Goal: Obtain resource: Download file/media

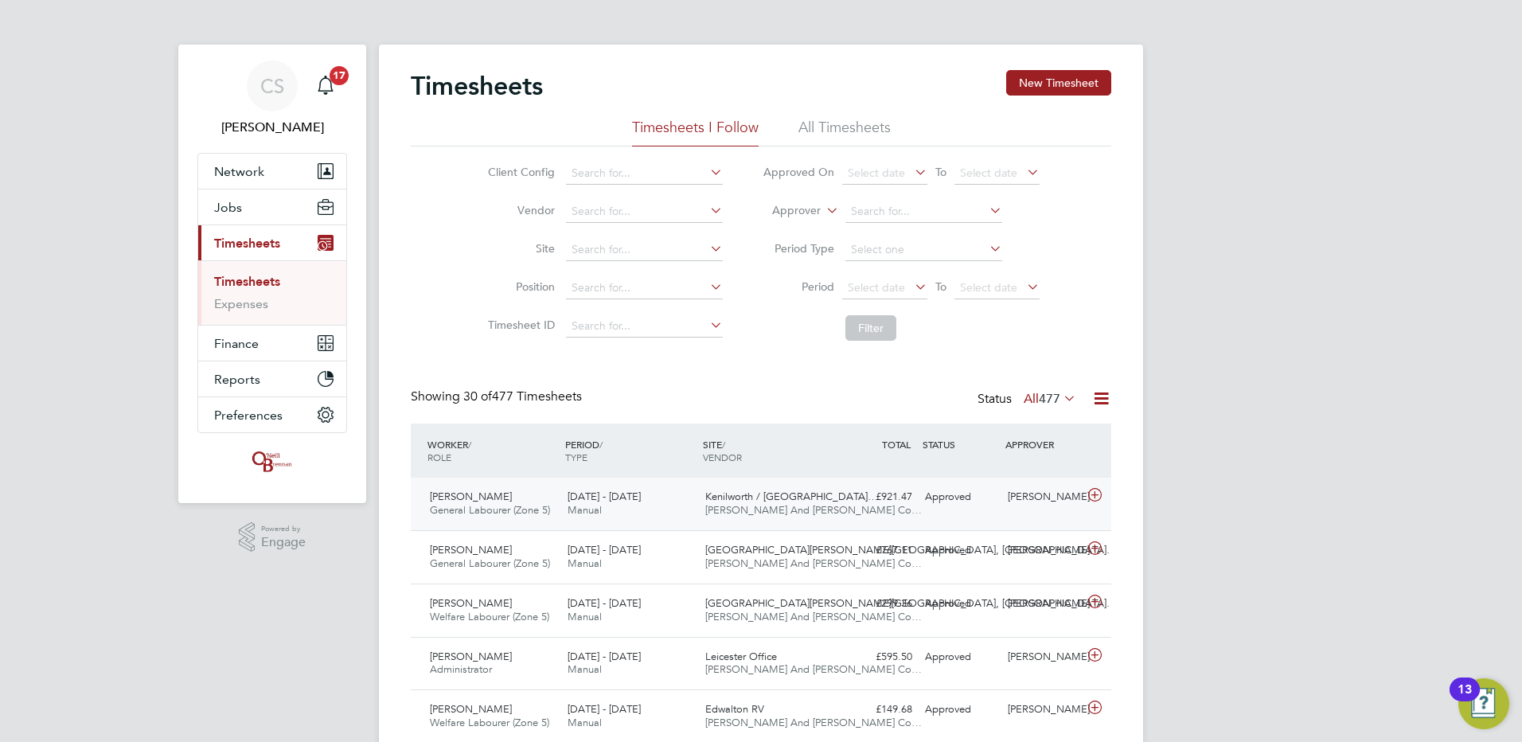
click at [1050, 498] on div "[PERSON_NAME]" at bounding box center [1042, 497] width 83 height 26
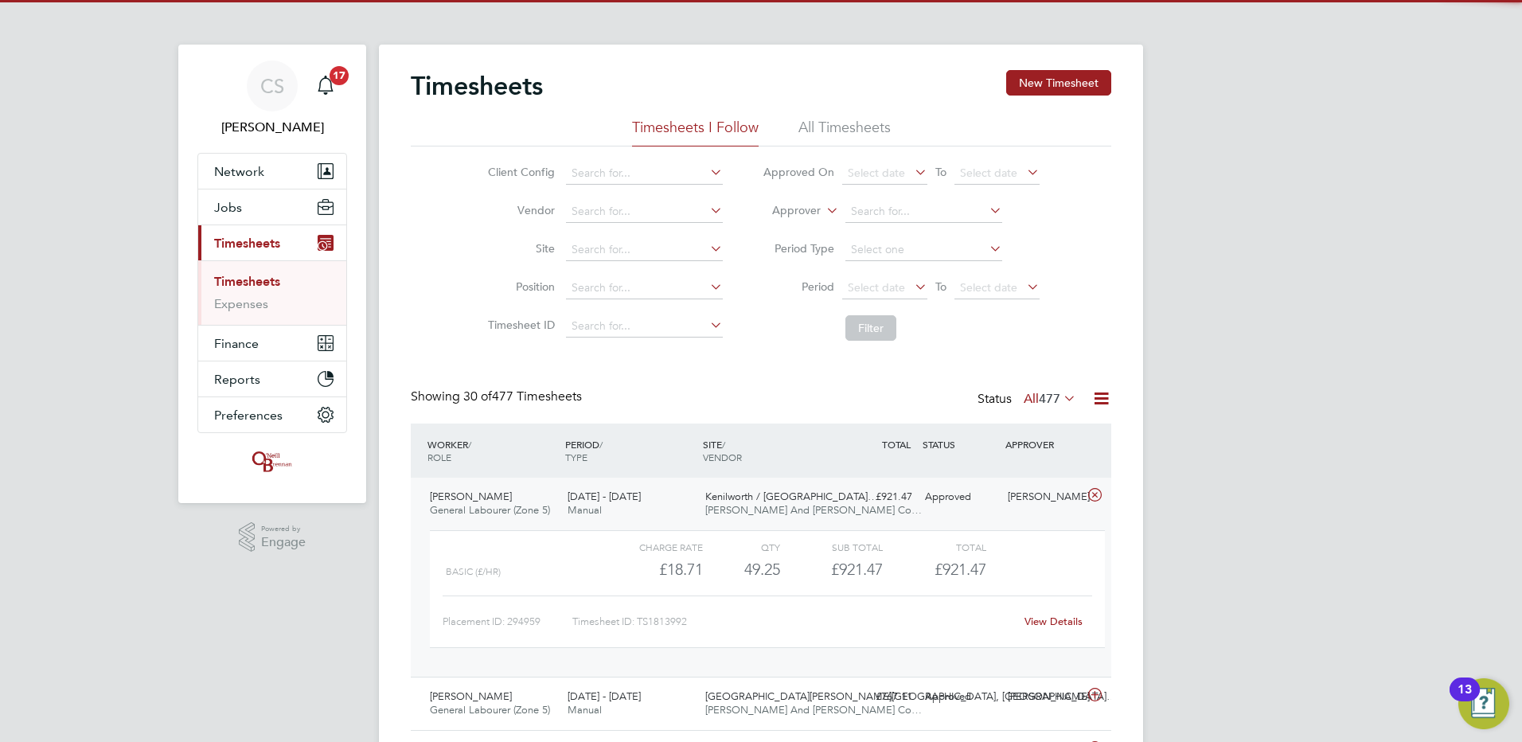
click at [1061, 618] on link "View Details" at bounding box center [1053, 621] width 58 height 14
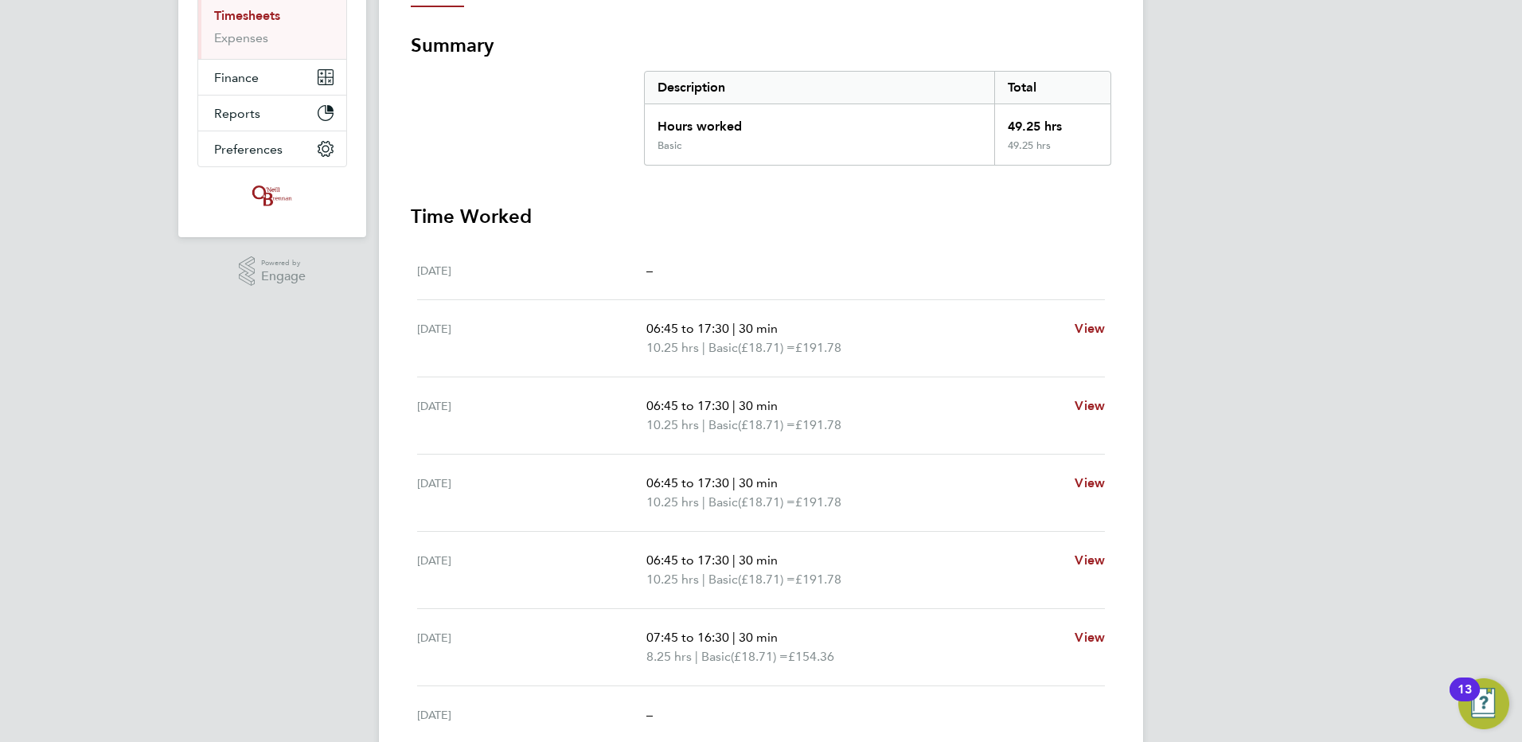
scroll to position [80, 0]
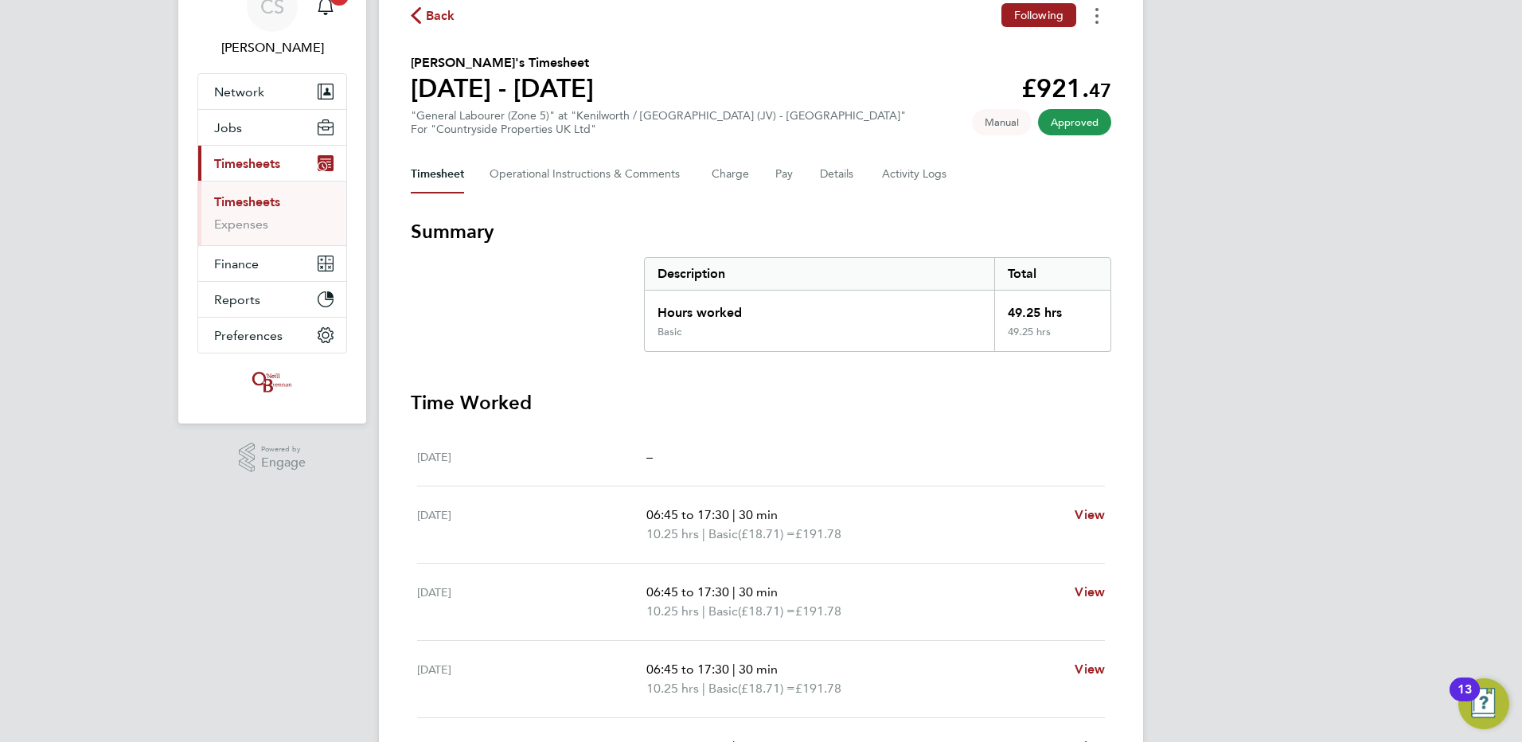
click at [1093, 20] on button "Timesheets Menu" at bounding box center [1096, 15] width 29 height 25
click at [1085, 53] on link "Download timesheet" at bounding box center [1015, 51] width 191 height 32
click at [435, 15] on span "Back" at bounding box center [440, 15] width 29 height 19
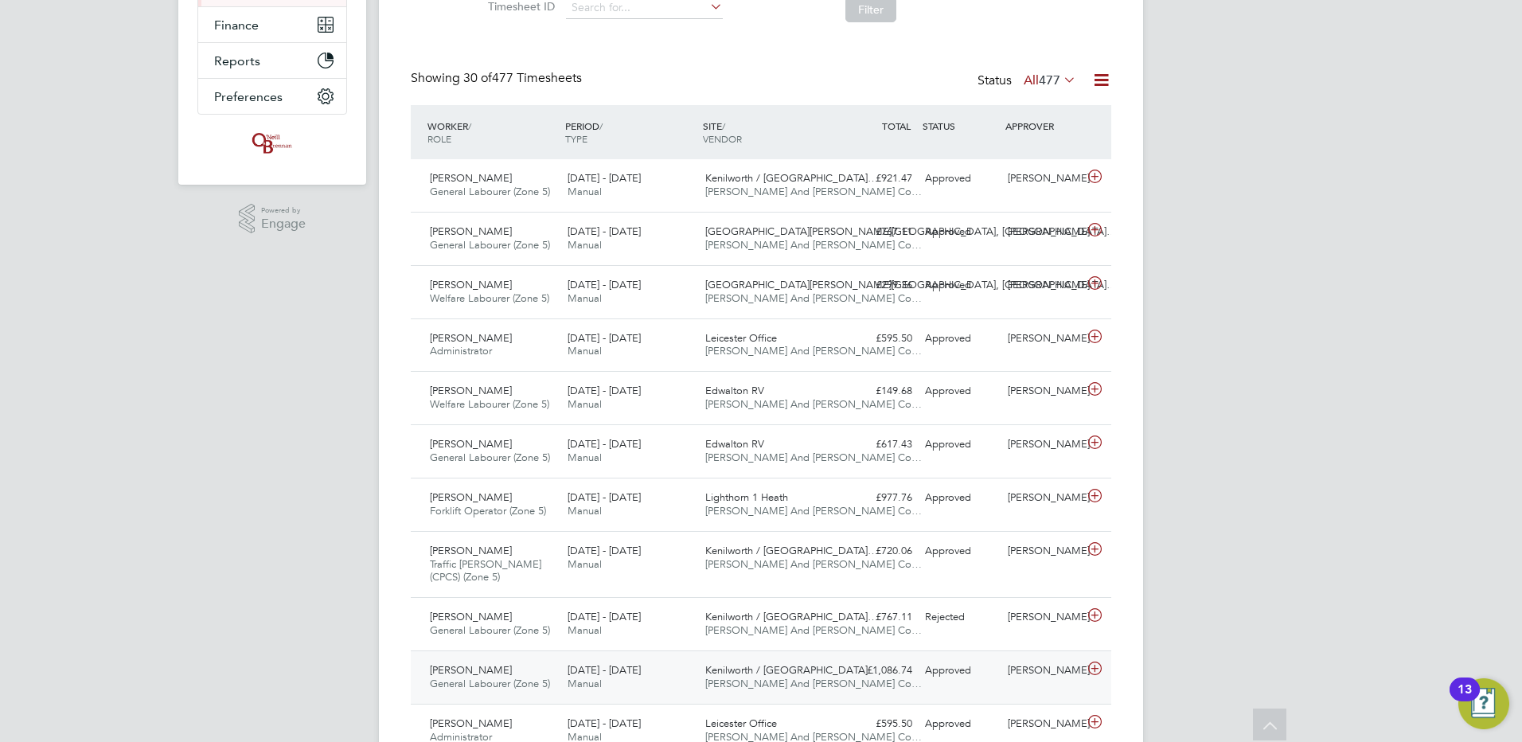
click at [795, 661] on div "Kenilworth / Stoneleigh… O'Neill And Brennan Co…" at bounding box center [768, 677] width 138 height 40
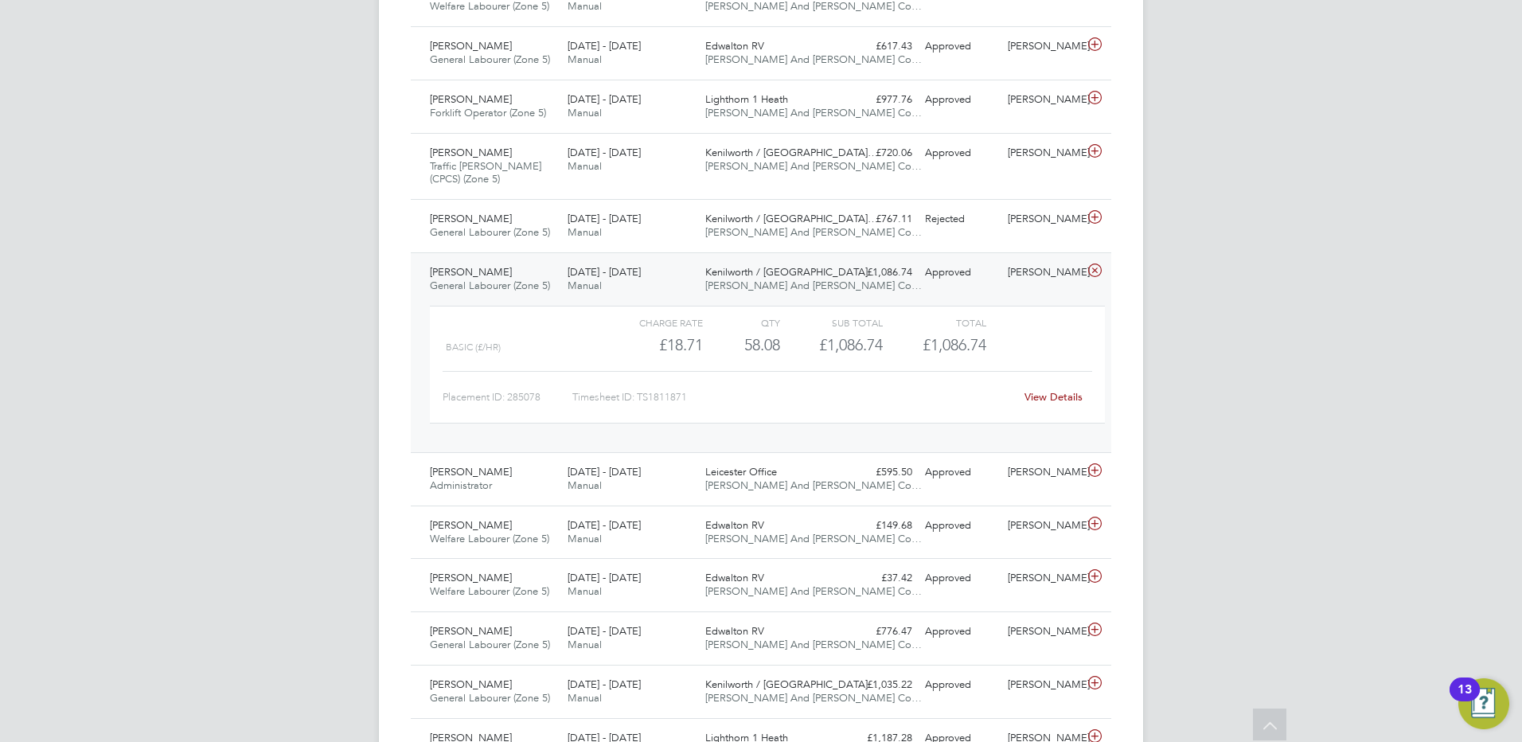
click at [1054, 394] on link "View Details" at bounding box center [1053, 397] width 58 height 14
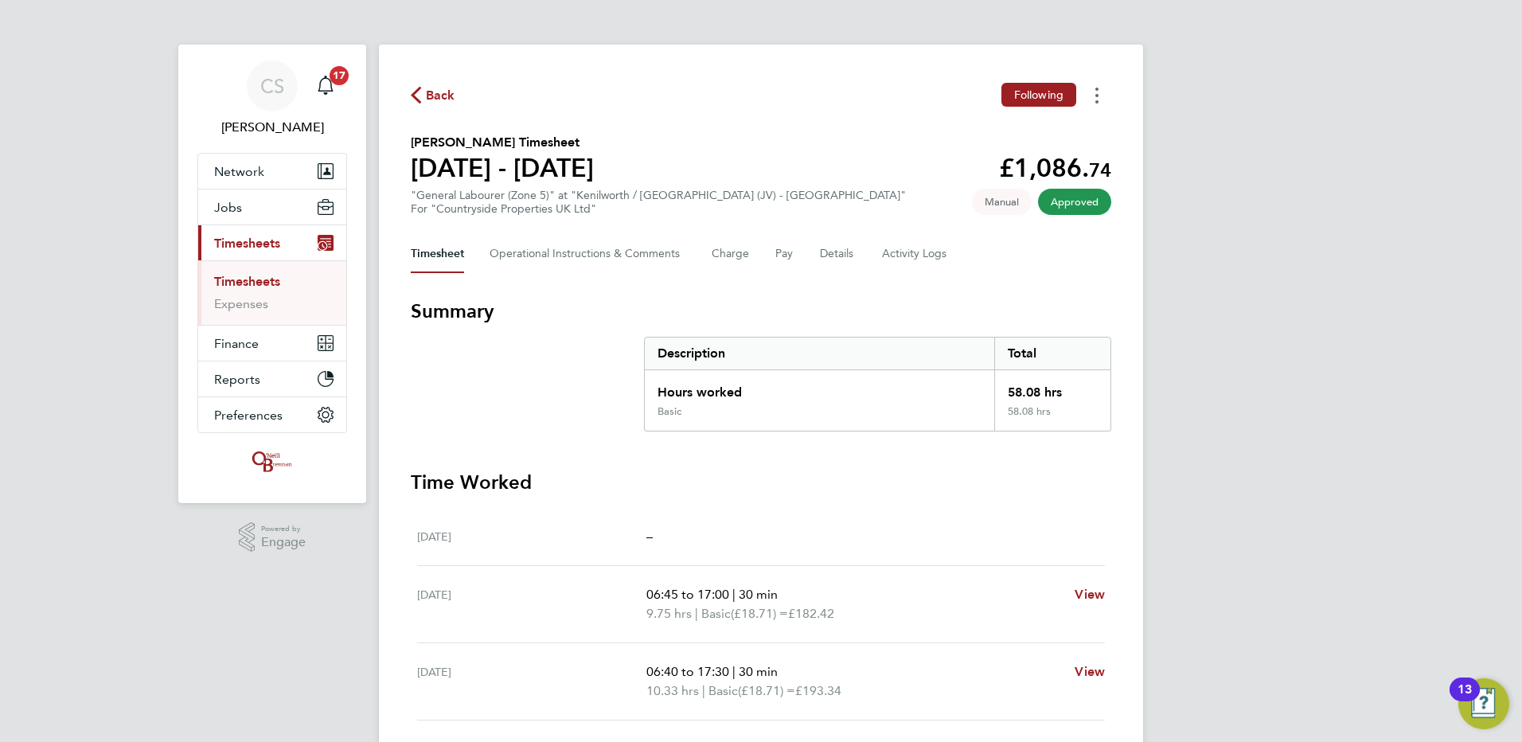
click at [1092, 99] on button "Timesheets Menu" at bounding box center [1096, 95] width 29 height 25
click at [1020, 124] on link "Download timesheet" at bounding box center [1015, 131] width 191 height 32
click at [407, 90] on div "Back Following [PERSON_NAME] Timesheet [DATE] - [DATE] £1,086. 74 "General Labo…" at bounding box center [761, 594] width 764 height 1099
click at [420, 91] on icon "button" at bounding box center [416, 95] width 10 height 17
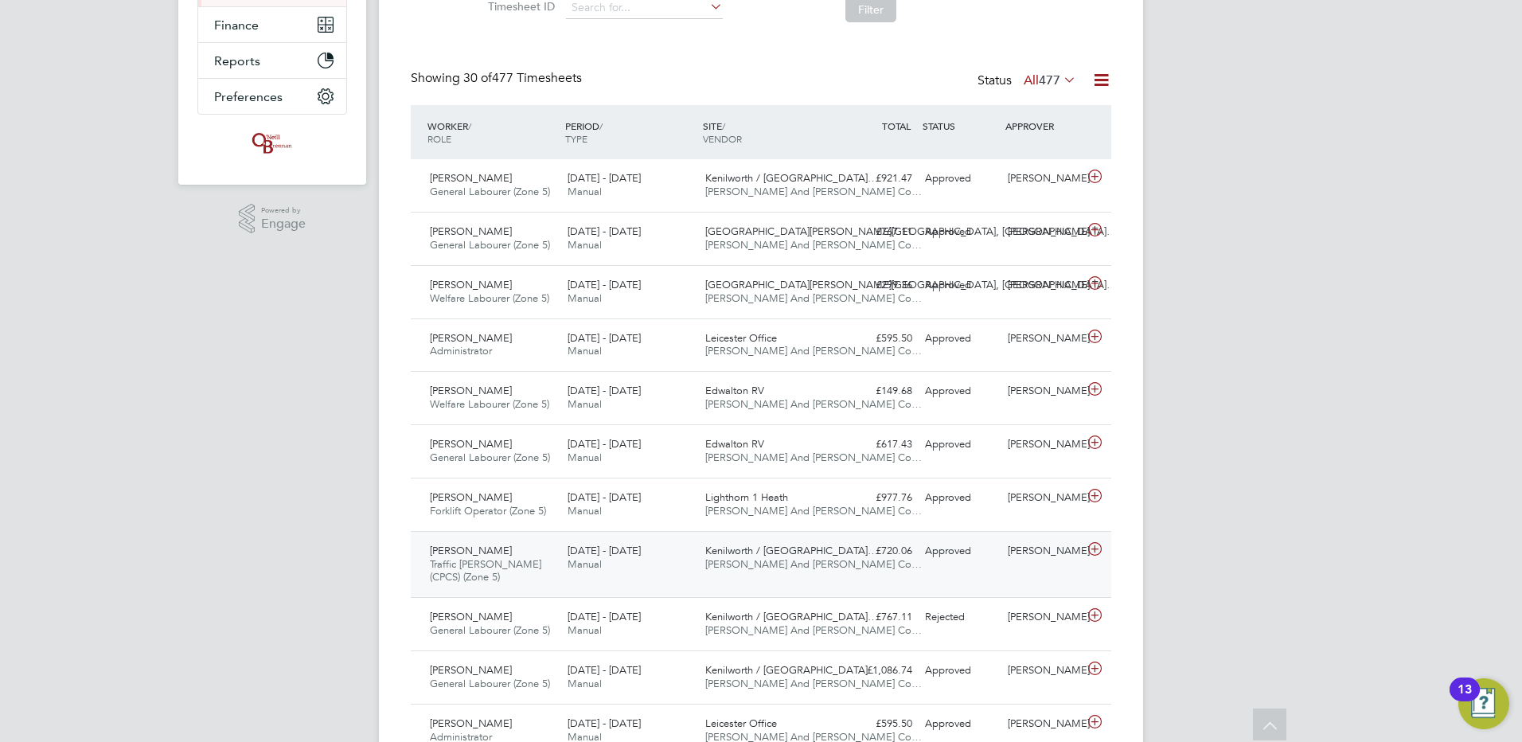
click at [622, 582] on div "David Torrance Traffic Marshall (CPCS) (Zone 5) 25 - 31 Aug 2025 25 - 31 Aug 20…" at bounding box center [761, 564] width 700 height 67
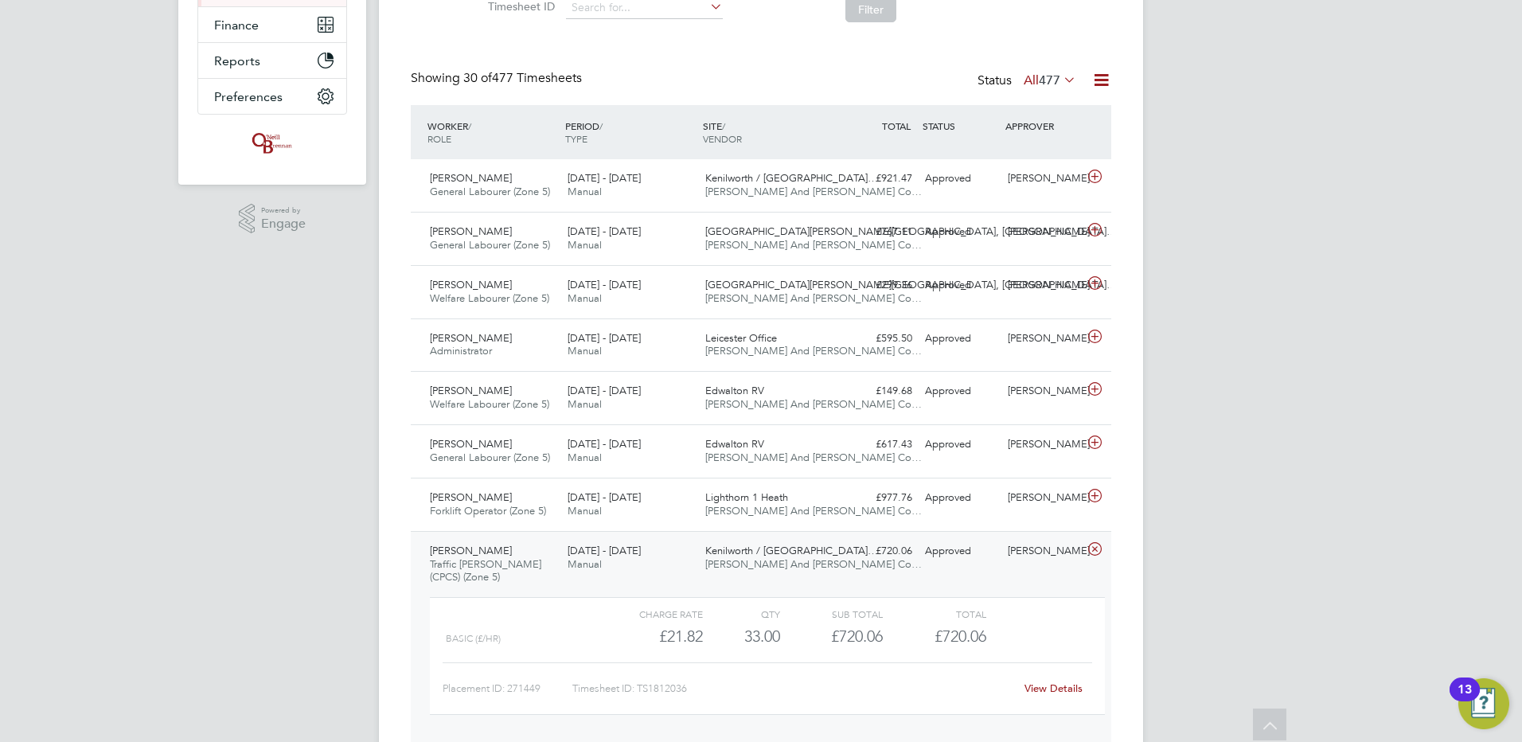
click at [1039, 685] on link "View Details" at bounding box center [1053, 688] width 58 height 14
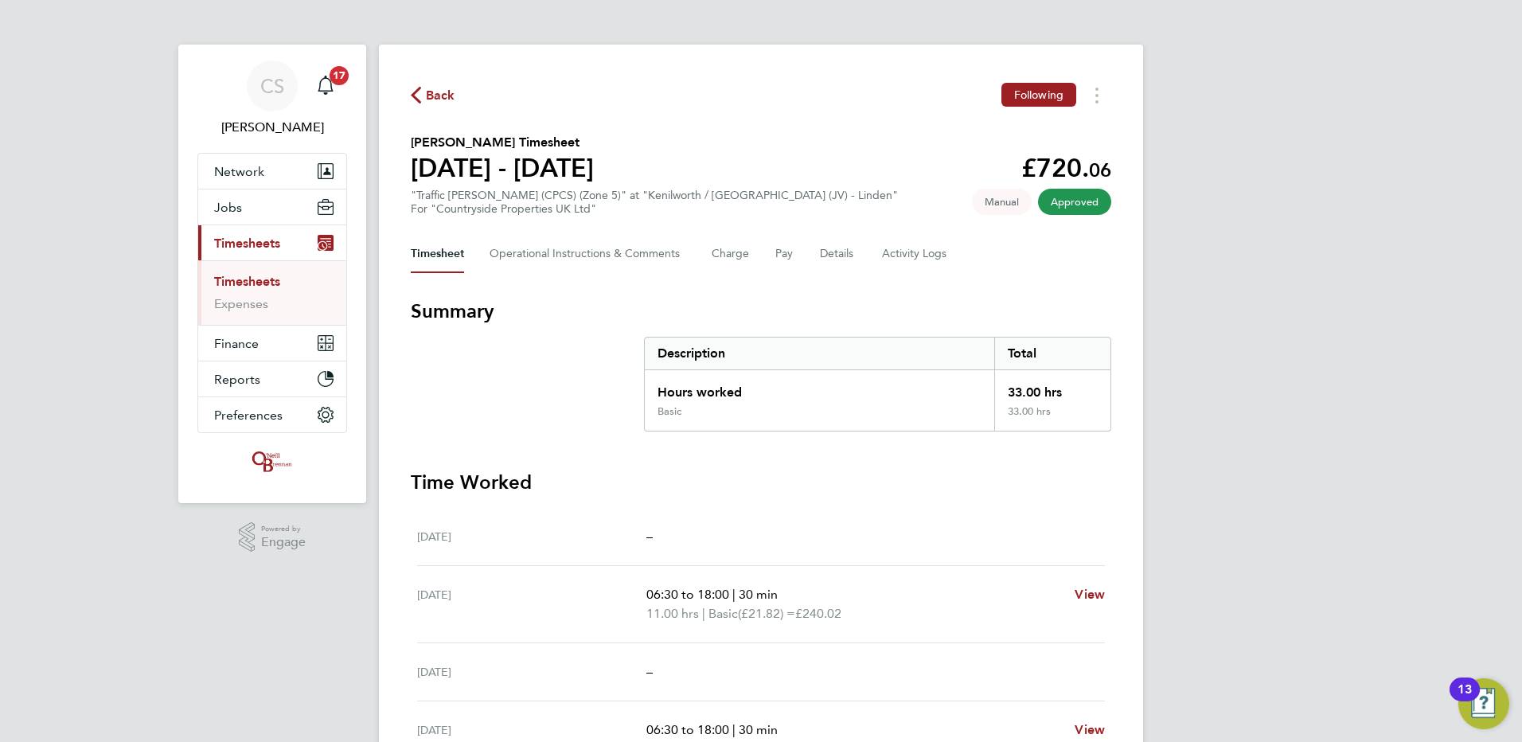
click at [1094, 108] on div "Back Following [PERSON_NAME] Timesheet [DATE] - [DATE] £720. 06 "Traffic [PERSO…" at bounding box center [761, 566] width 764 height 1042
click at [1089, 99] on button "Timesheets Menu" at bounding box center [1096, 95] width 29 height 25
click at [989, 127] on link "Download timesheet" at bounding box center [1015, 131] width 191 height 32
click at [435, 92] on span "Back" at bounding box center [440, 95] width 29 height 19
